Goal: Transaction & Acquisition: Purchase product/service

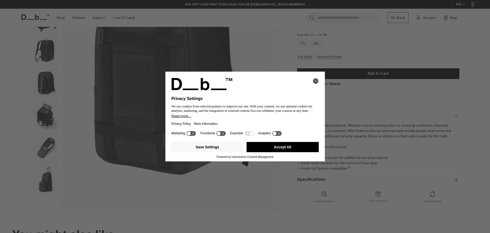
click at [276, 148] on button "Accept All" at bounding box center [283, 147] width 72 height 10
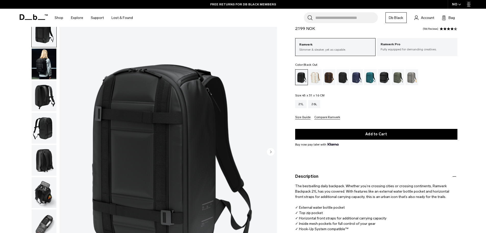
scroll to position [18, 0]
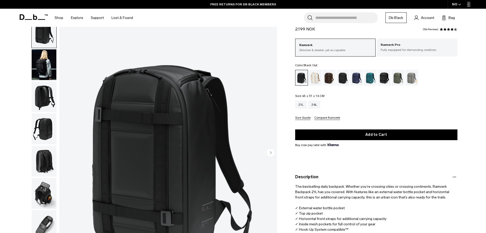
click at [50, 68] on img "button" at bounding box center [44, 64] width 25 height 31
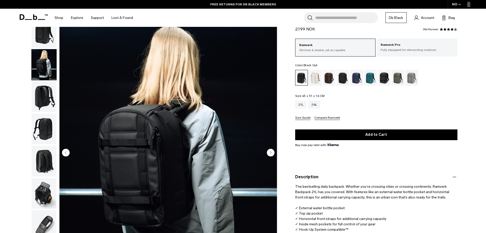
click at [45, 92] on img "button" at bounding box center [44, 96] width 25 height 31
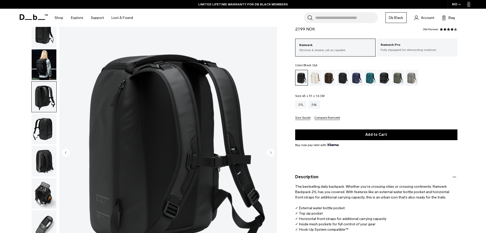
click at [269, 150] on circle "Next slide" at bounding box center [271, 152] width 8 height 8
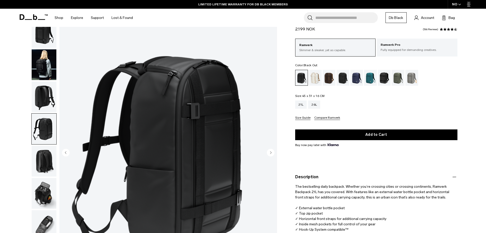
click at [269, 150] on circle "Next slide" at bounding box center [271, 152] width 8 height 8
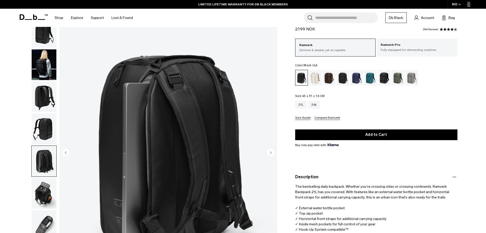
click at [269, 150] on circle "Next slide" at bounding box center [271, 152] width 8 height 8
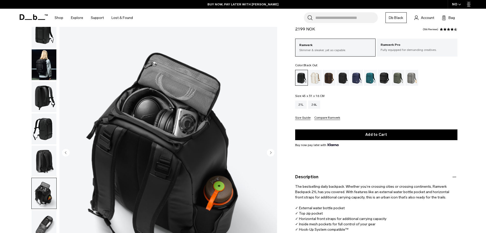
click at [269, 150] on circle "Next slide" at bounding box center [271, 152] width 8 height 8
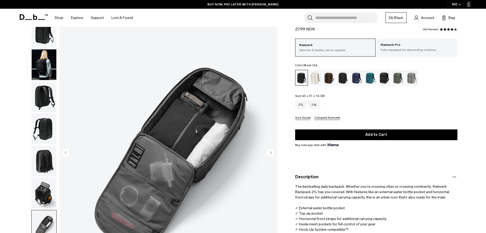
click at [269, 150] on circle "Next slide" at bounding box center [271, 152] width 8 height 8
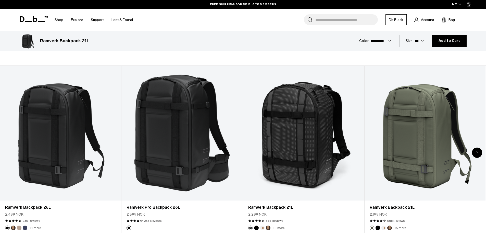
scroll to position [286, 0]
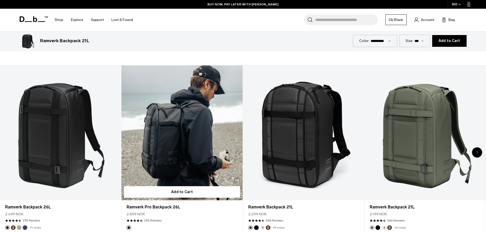
click at [179, 152] on link "Ramverk Pro Backpack 26L" at bounding box center [182, 132] width 121 height 135
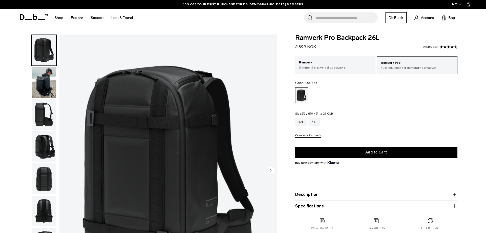
click at [313, 122] on div "32L" at bounding box center [315, 122] width 12 height 8
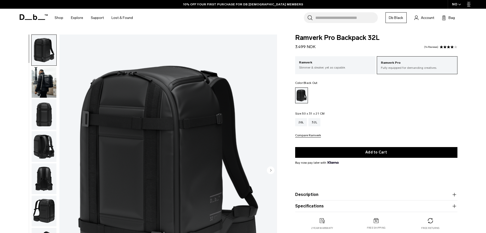
click at [41, 83] on img "button" at bounding box center [44, 82] width 25 height 31
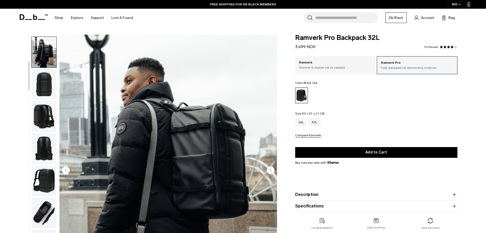
scroll to position [32, 0]
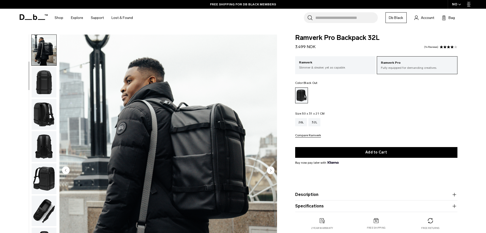
click at [41, 83] on img "button" at bounding box center [44, 82] width 25 height 31
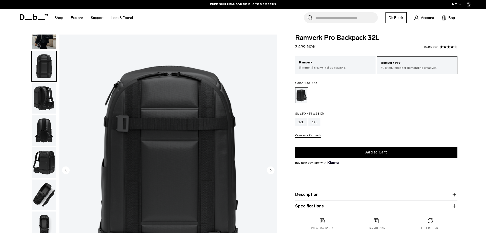
click at [43, 91] on img "button" at bounding box center [44, 98] width 25 height 31
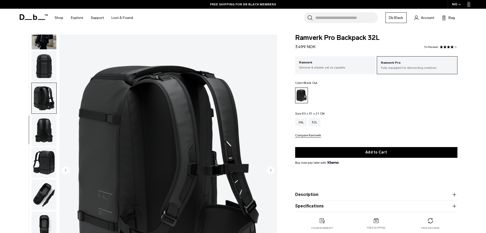
click at [42, 125] on img "button" at bounding box center [44, 130] width 25 height 31
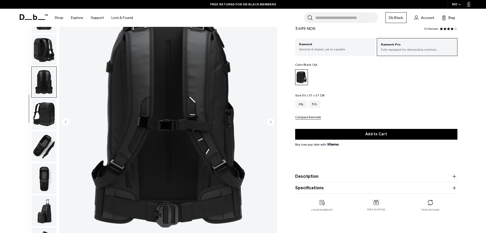
click at [48, 110] on img "button" at bounding box center [44, 114] width 25 height 31
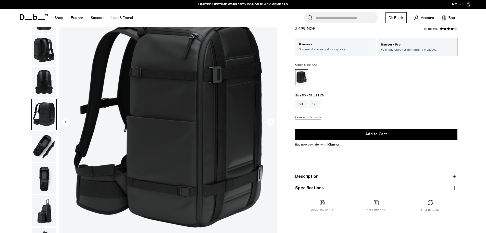
click at [42, 146] on img "button" at bounding box center [44, 146] width 25 height 31
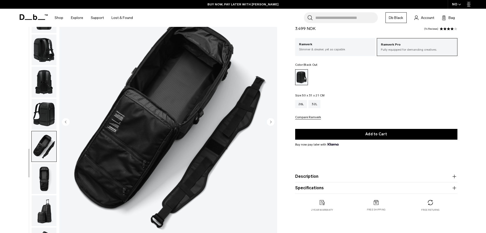
click at [44, 167] on img "button" at bounding box center [44, 178] width 25 height 31
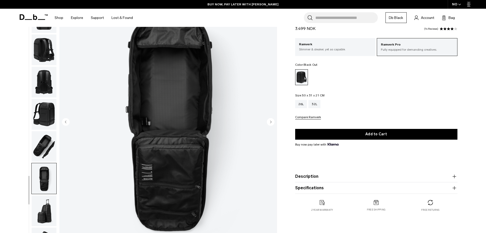
click at [44, 199] on img "button" at bounding box center [44, 210] width 25 height 31
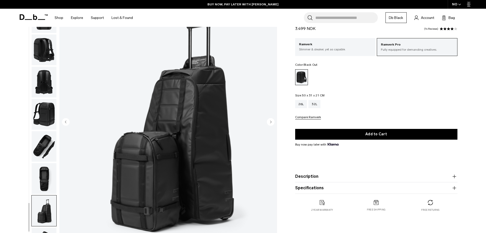
click at [453, 175] on icon "button" at bounding box center [455, 176] width 6 height 6
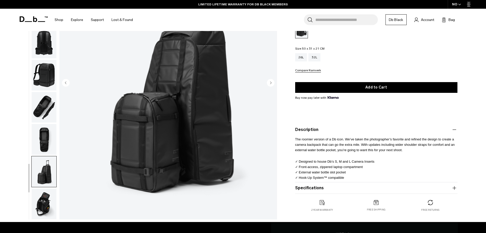
scroll to position [88, 0]
